Goal: Task Accomplishment & Management: Use online tool/utility

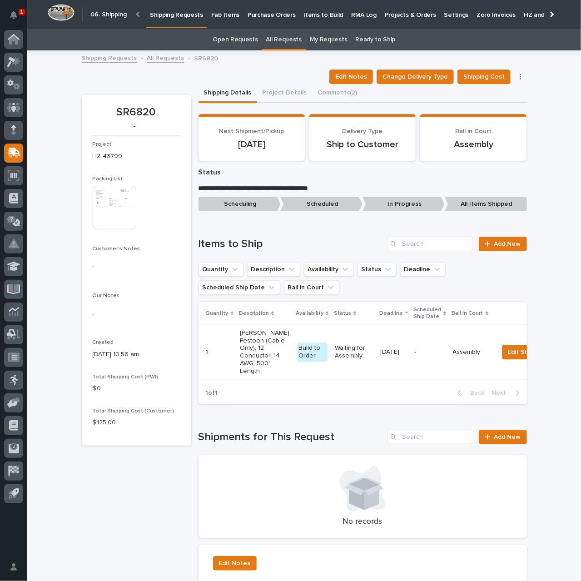
click at [169, 12] on p "Shipping Requests" at bounding box center [176, 9] width 53 height 19
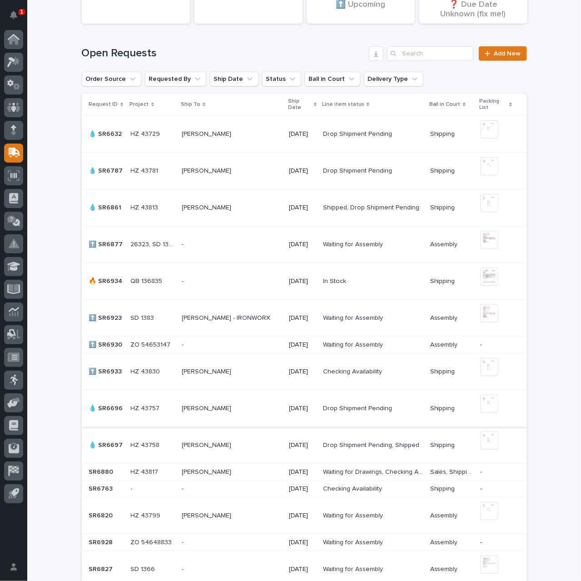
scroll to position [273, 0]
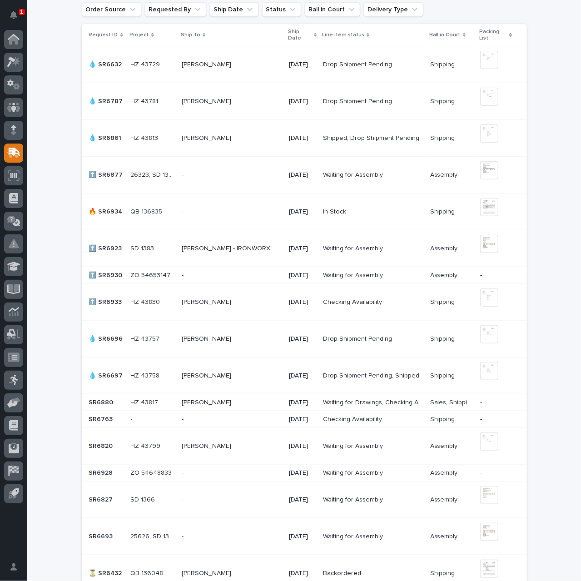
click at [239, 307] on div "[PERSON_NAME] [PERSON_NAME]" at bounding box center [232, 302] width 100 height 15
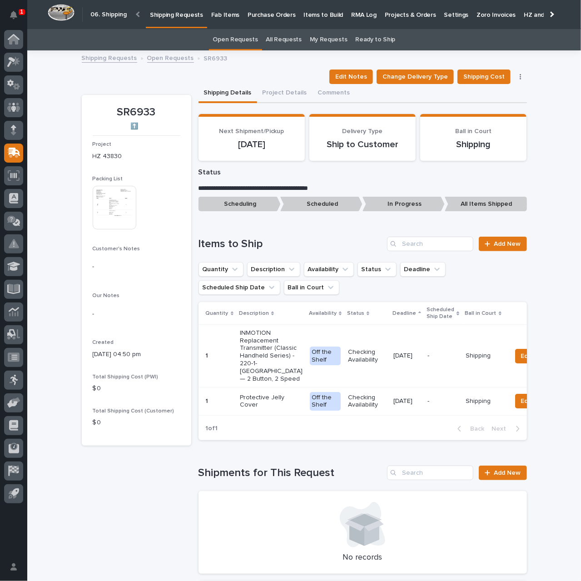
click at [352, 353] on div "Checking Availability" at bounding box center [367, 356] width 38 height 23
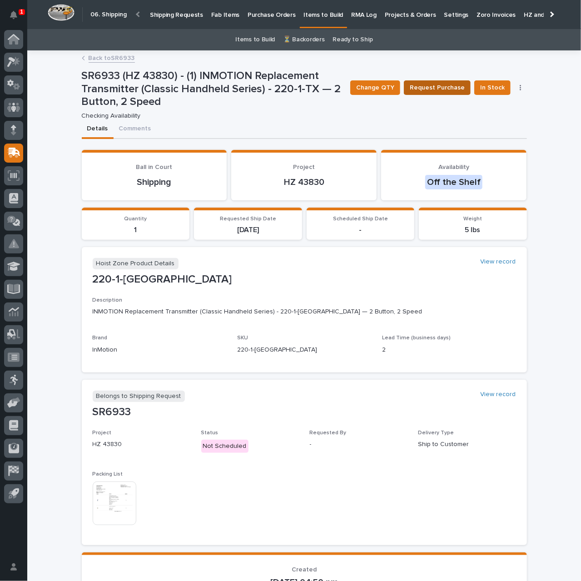
click at [442, 89] on span "Request Purchase" at bounding box center [437, 87] width 55 height 11
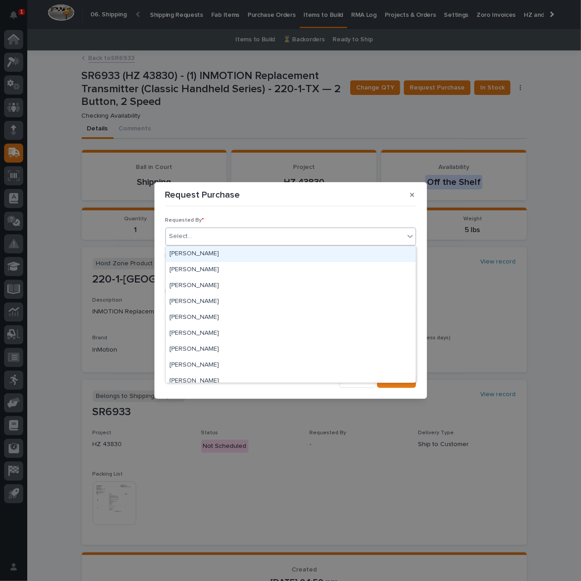
click at [264, 238] on div "Select..." at bounding box center [285, 236] width 238 height 15
type input "***"
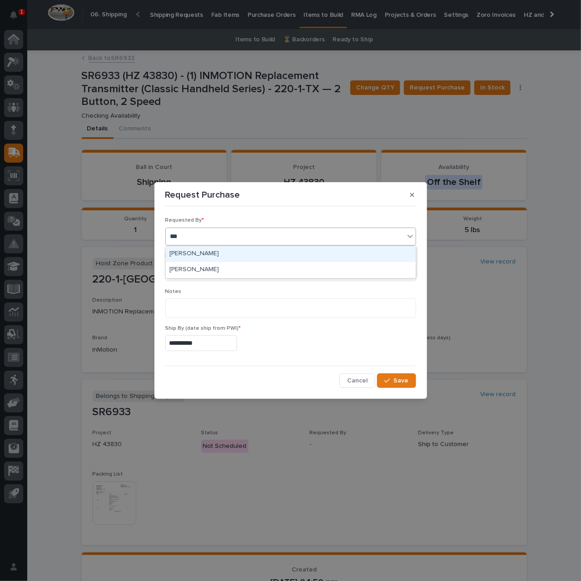
click at [253, 253] on div "[PERSON_NAME]" at bounding box center [291, 254] width 250 height 16
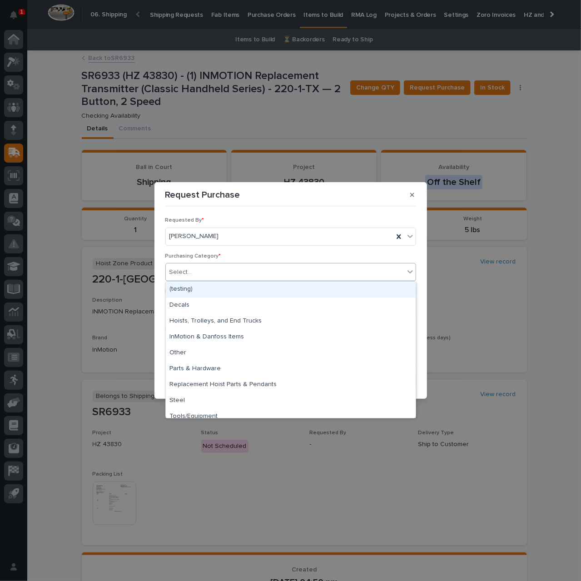
click at [250, 273] on div "Select..." at bounding box center [285, 272] width 238 height 15
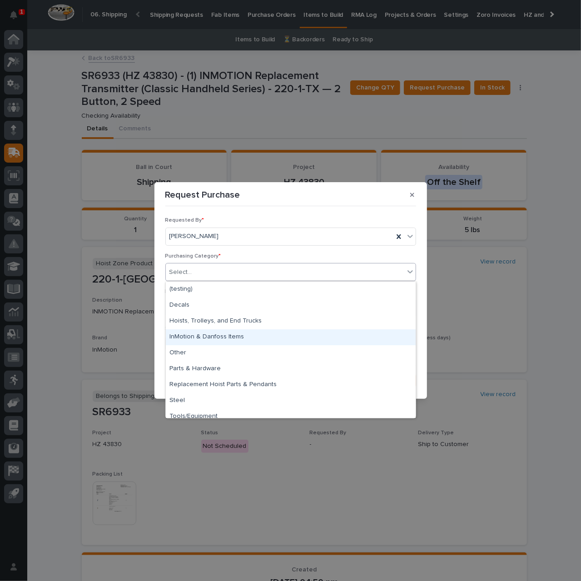
click at [258, 337] on div "InMotion & Danfoss Items" at bounding box center [291, 337] width 250 height 16
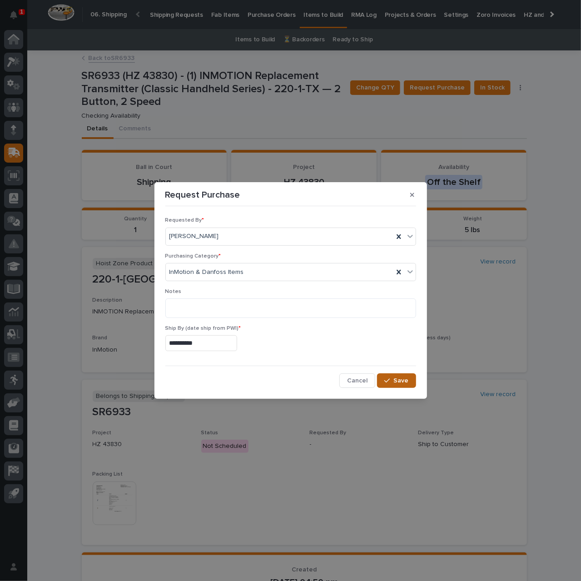
click at [402, 380] on span "Save" at bounding box center [401, 381] width 15 height 8
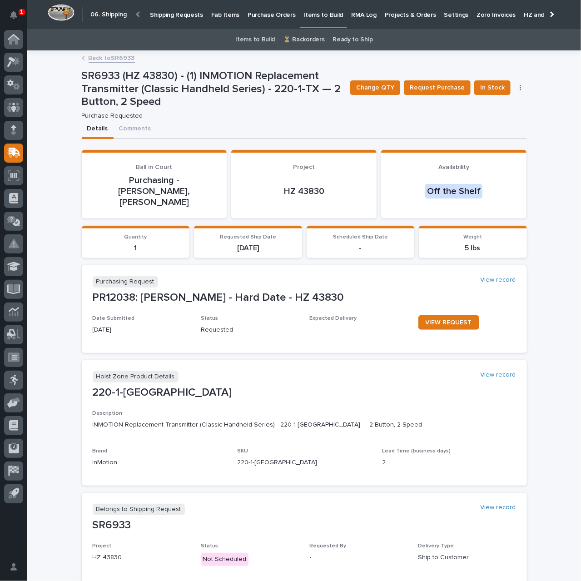
click at [159, 17] on p "Shipping Requests" at bounding box center [176, 9] width 53 height 19
